Goal: Transaction & Acquisition: Purchase product/service

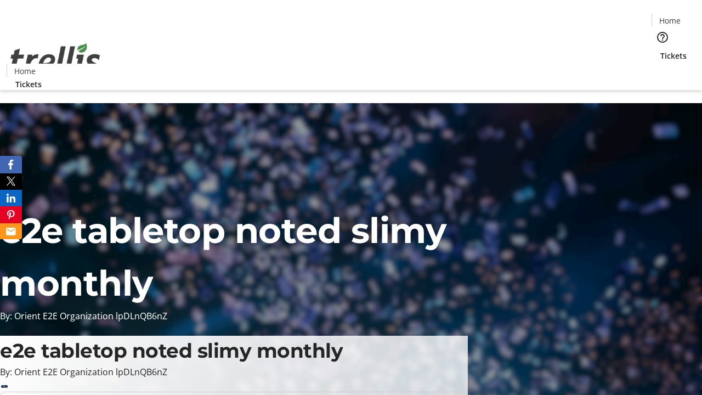
click at [660, 50] on span "Tickets" at bounding box center [673, 56] width 26 height 12
